Goal: Task Accomplishment & Management: Manage account settings

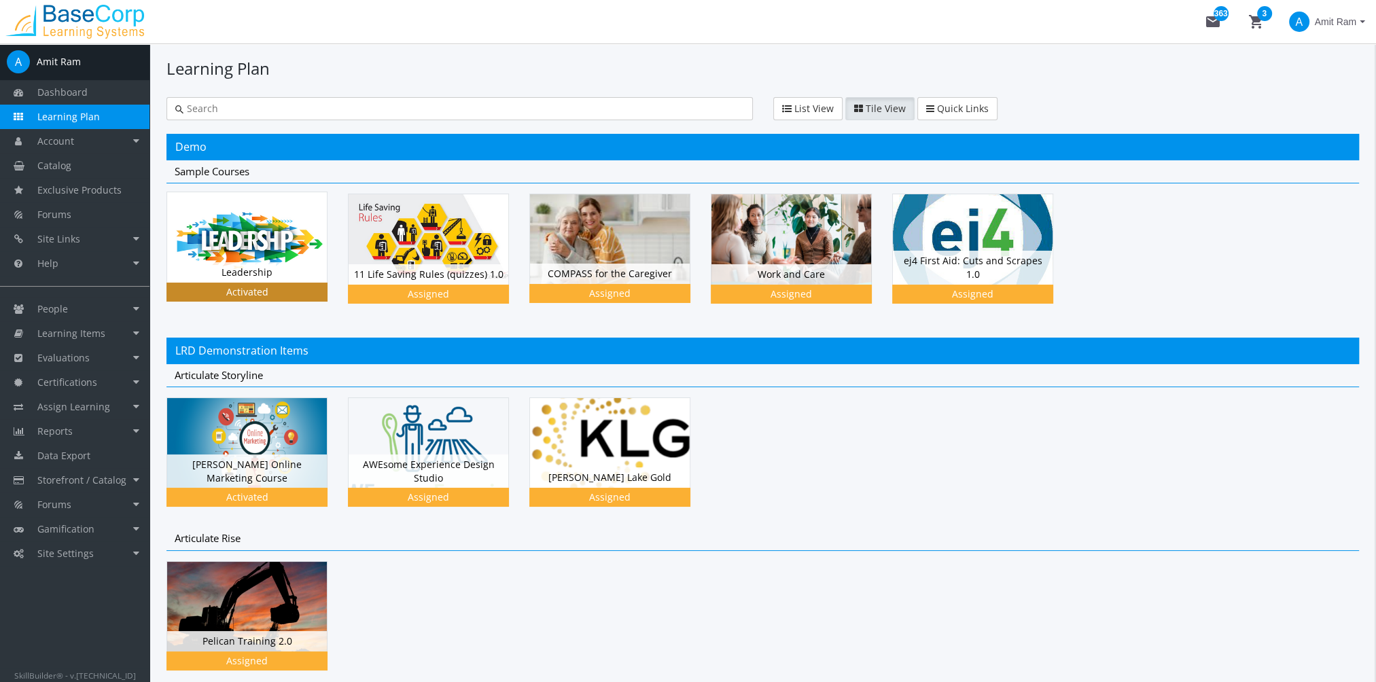
click at [304, 266] on div "Leadership Status Activated" at bounding box center [247, 272] width 160 height 20
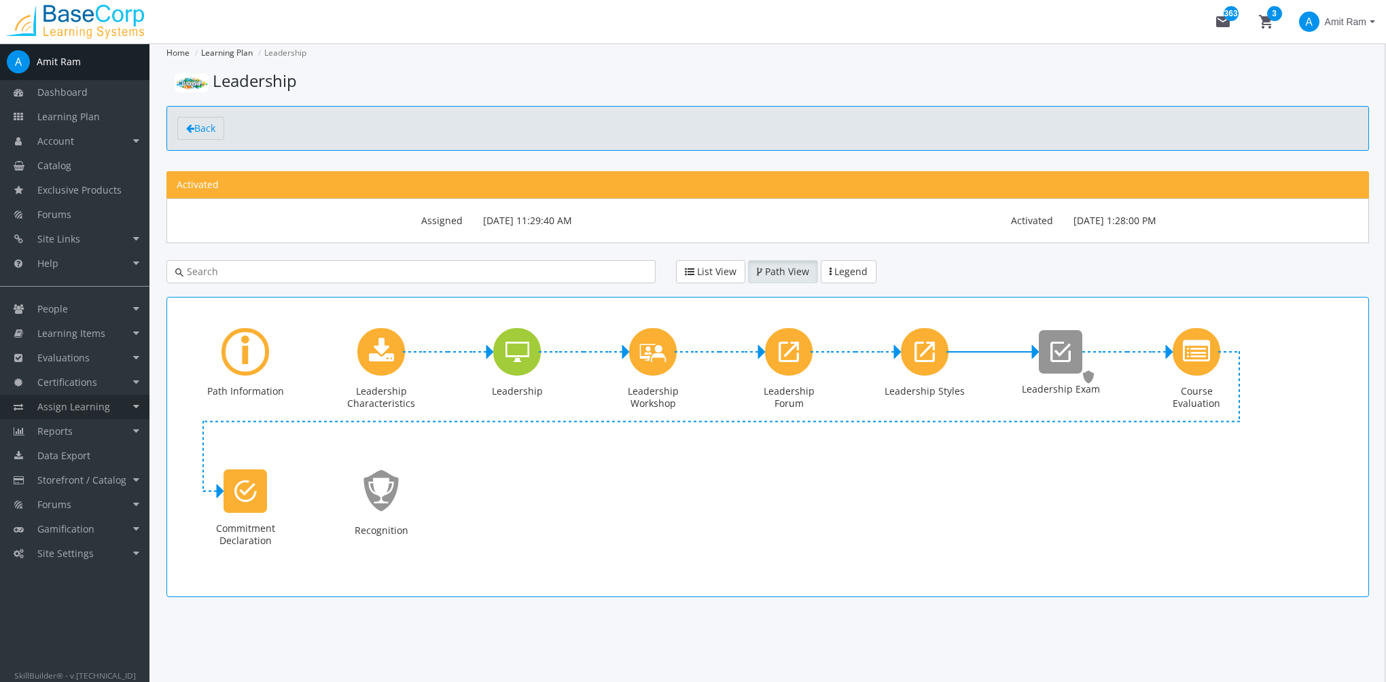
click at [110, 410] on link "Assign Learning" at bounding box center [74, 407] width 149 height 24
click at [90, 480] on link "Path to Learner Assignments" at bounding box center [84, 476] width 129 height 38
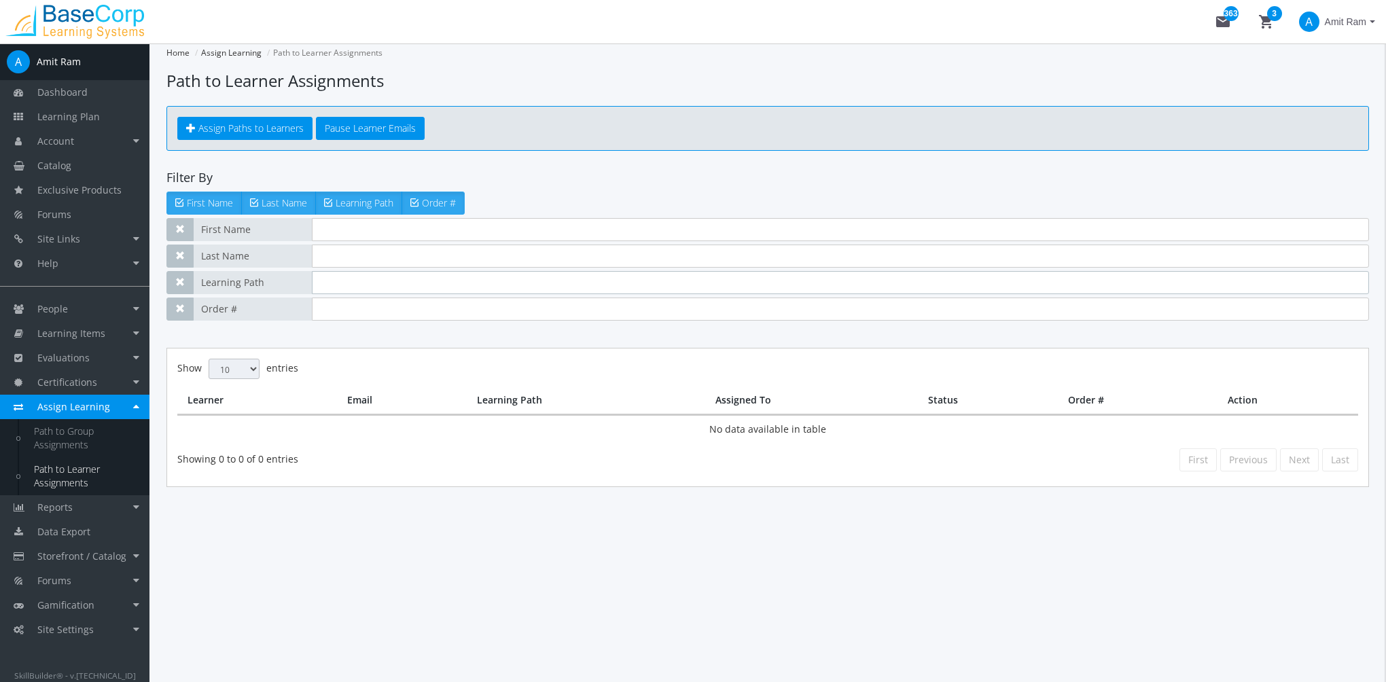
click at [334, 285] on input "text" at bounding box center [840, 282] width 1057 height 23
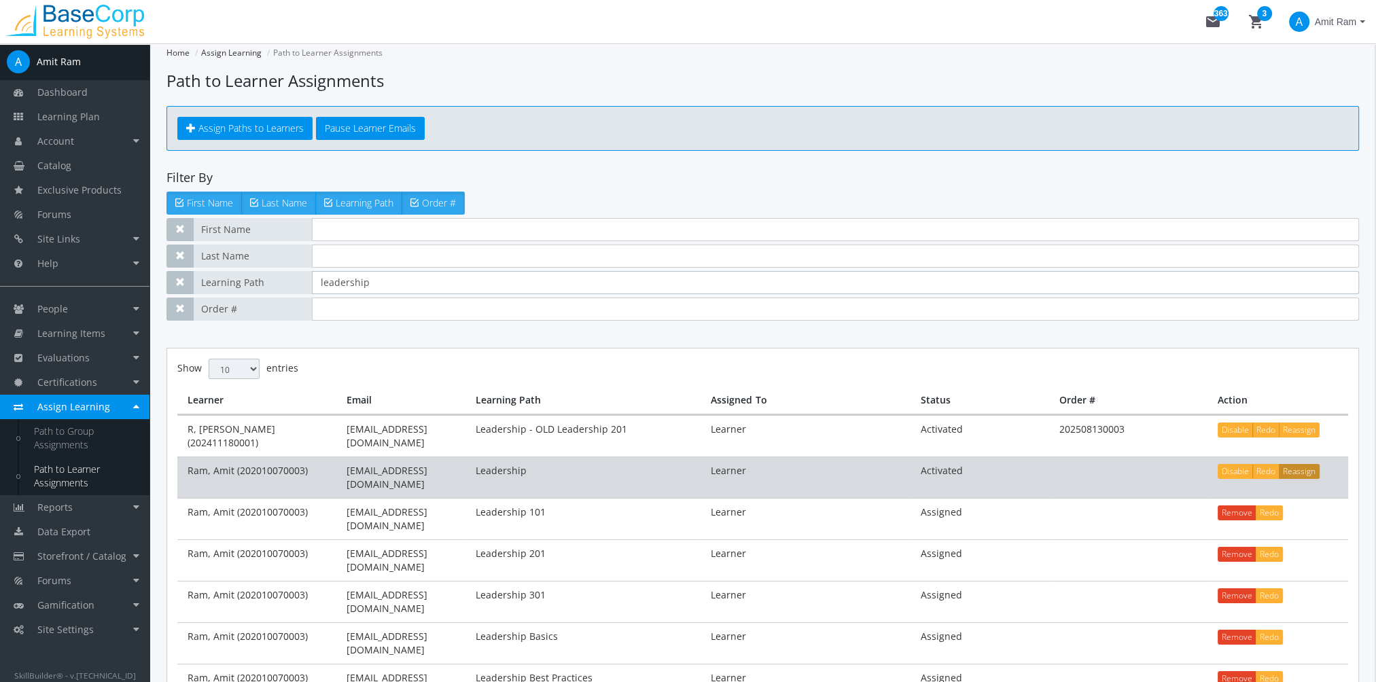
type input "leadership"
click at [1308, 464] on button "Reassign" at bounding box center [1299, 471] width 41 height 15
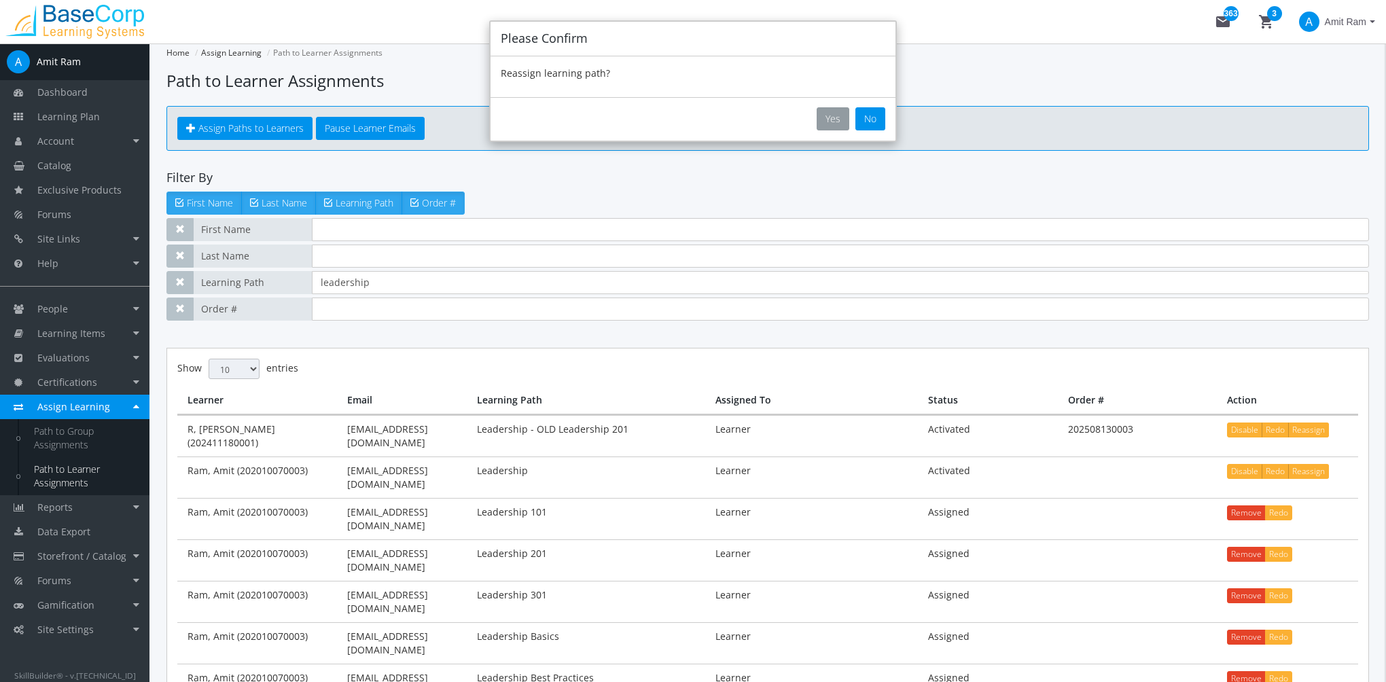
click at [829, 120] on button "Yes" at bounding box center [833, 118] width 33 height 23
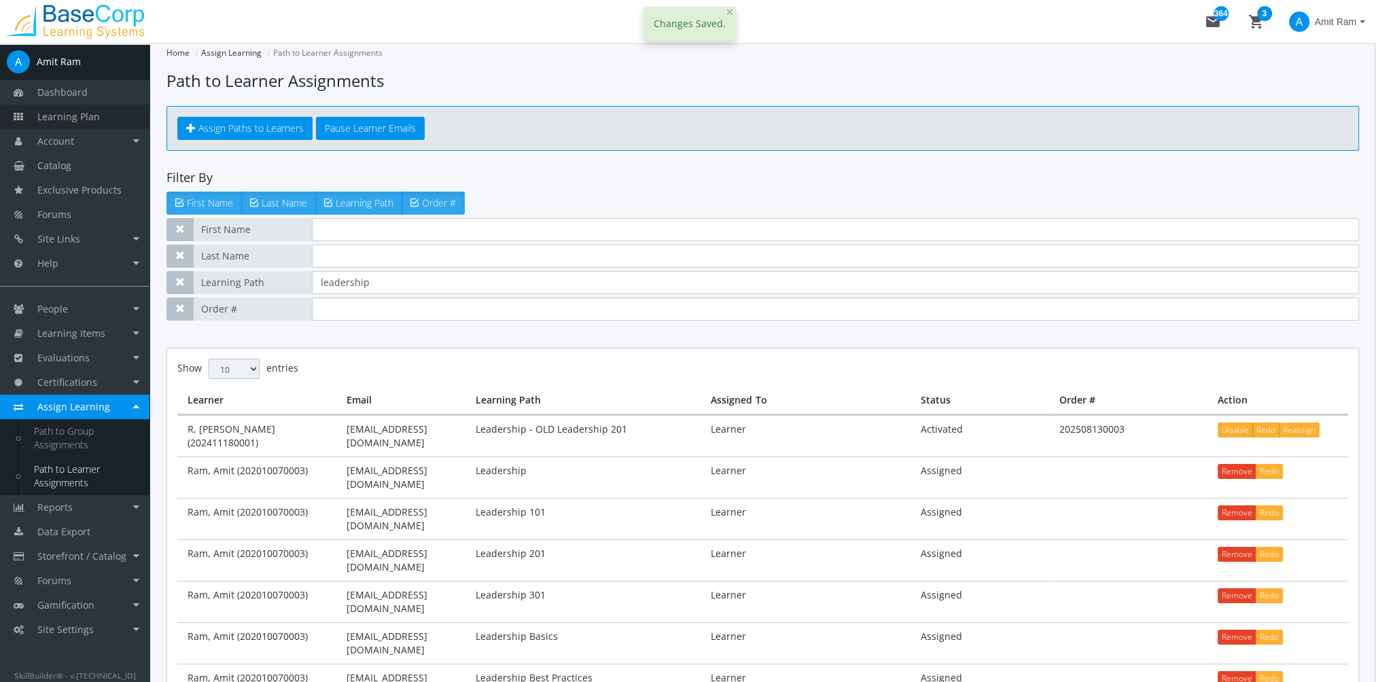
click at [89, 111] on span "Learning Plan" at bounding box center [68, 116] width 63 height 13
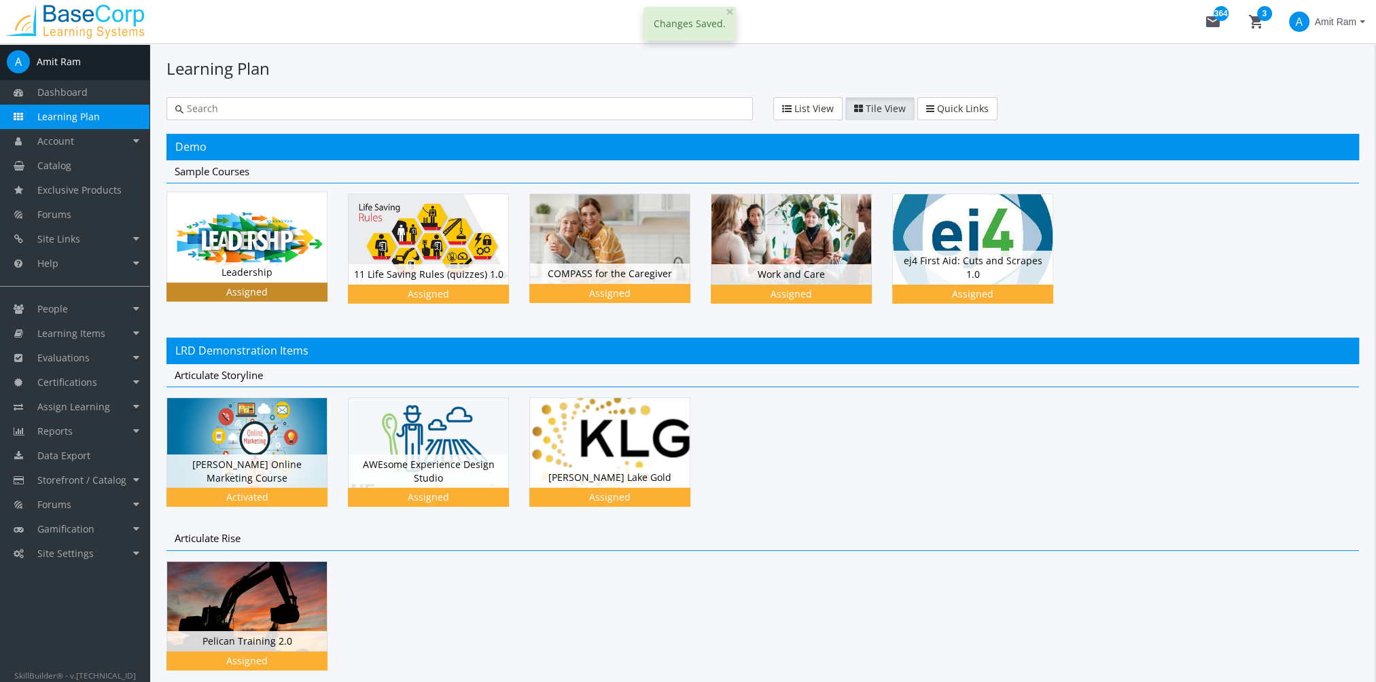
click at [215, 240] on img at bounding box center [247, 237] width 160 height 90
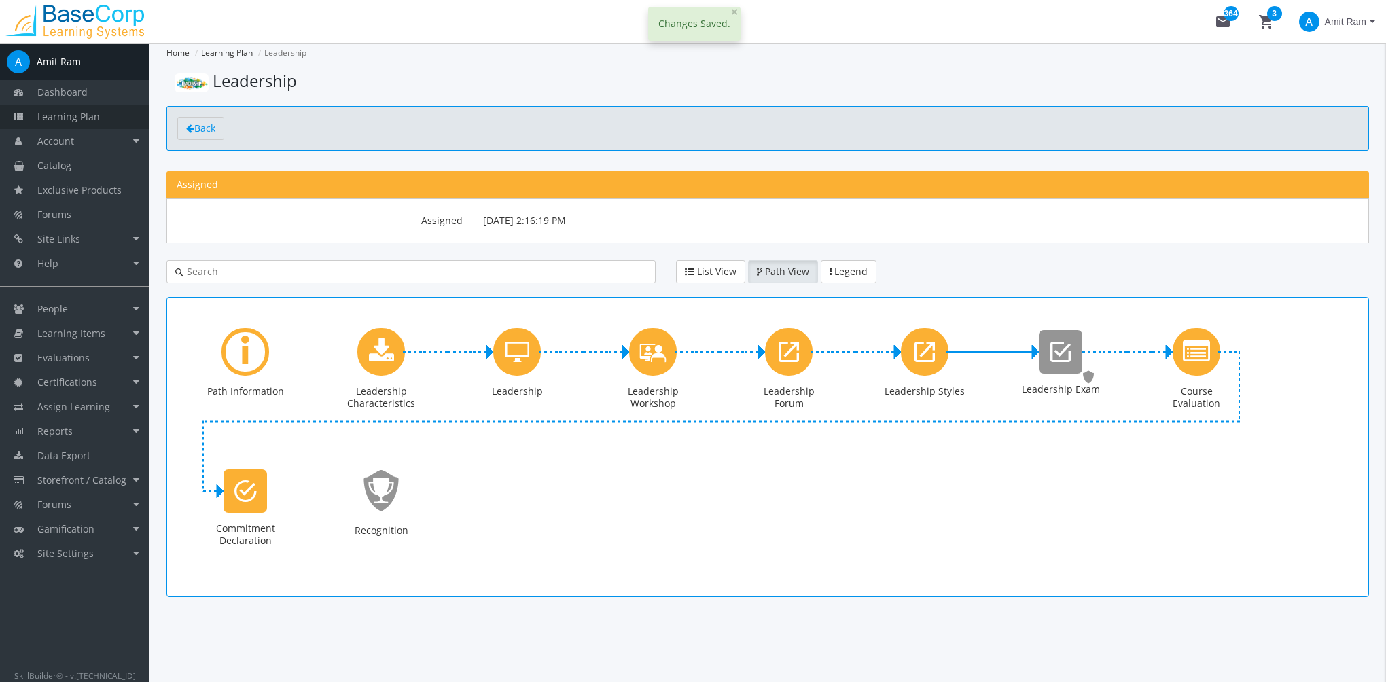
click at [94, 122] on span "Learning Plan" at bounding box center [68, 116] width 63 height 13
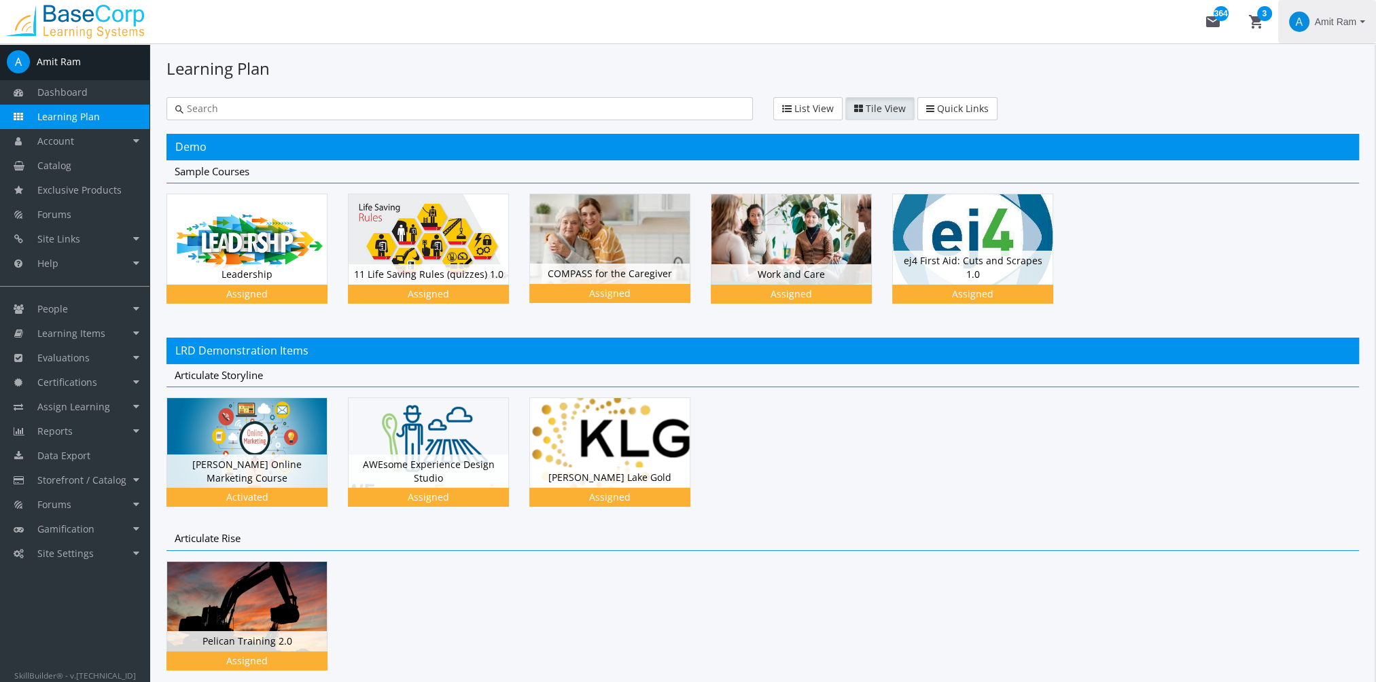
click at [1344, 21] on span "Amit Ram" at bounding box center [1335, 22] width 41 height 24
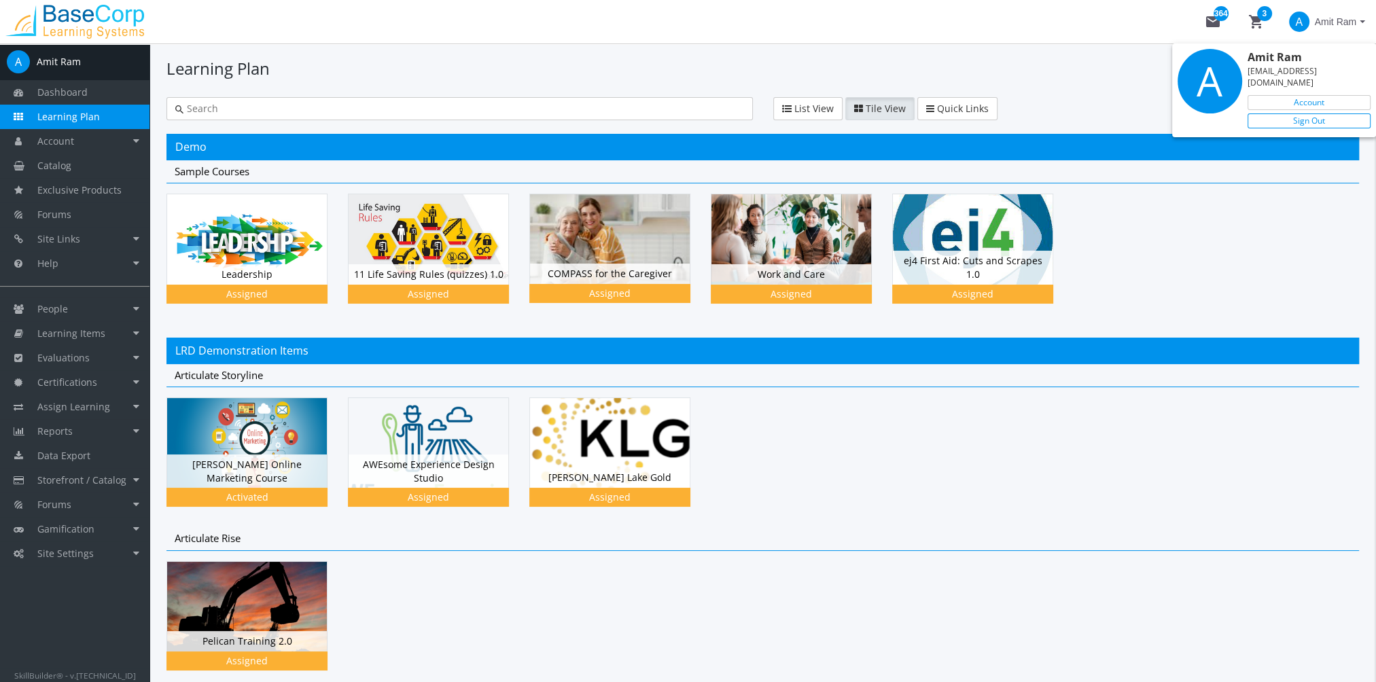
click at [1313, 113] on link "Sign Out" at bounding box center [1308, 120] width 123 height 15
